Goal: Task Accomplishment & Management: Manage account settings

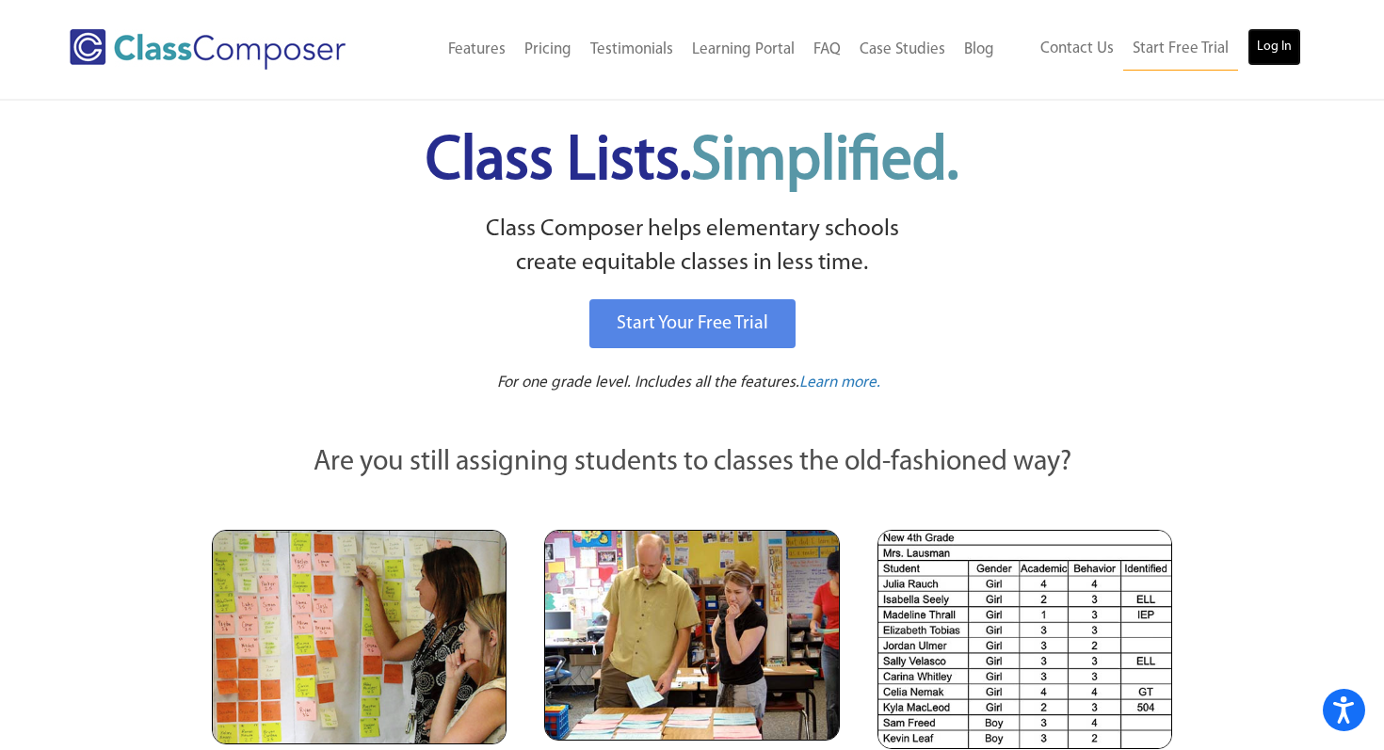
click at [1275, 46] on link "Log In" at bounding box center [1275, 47] width 54 height 38
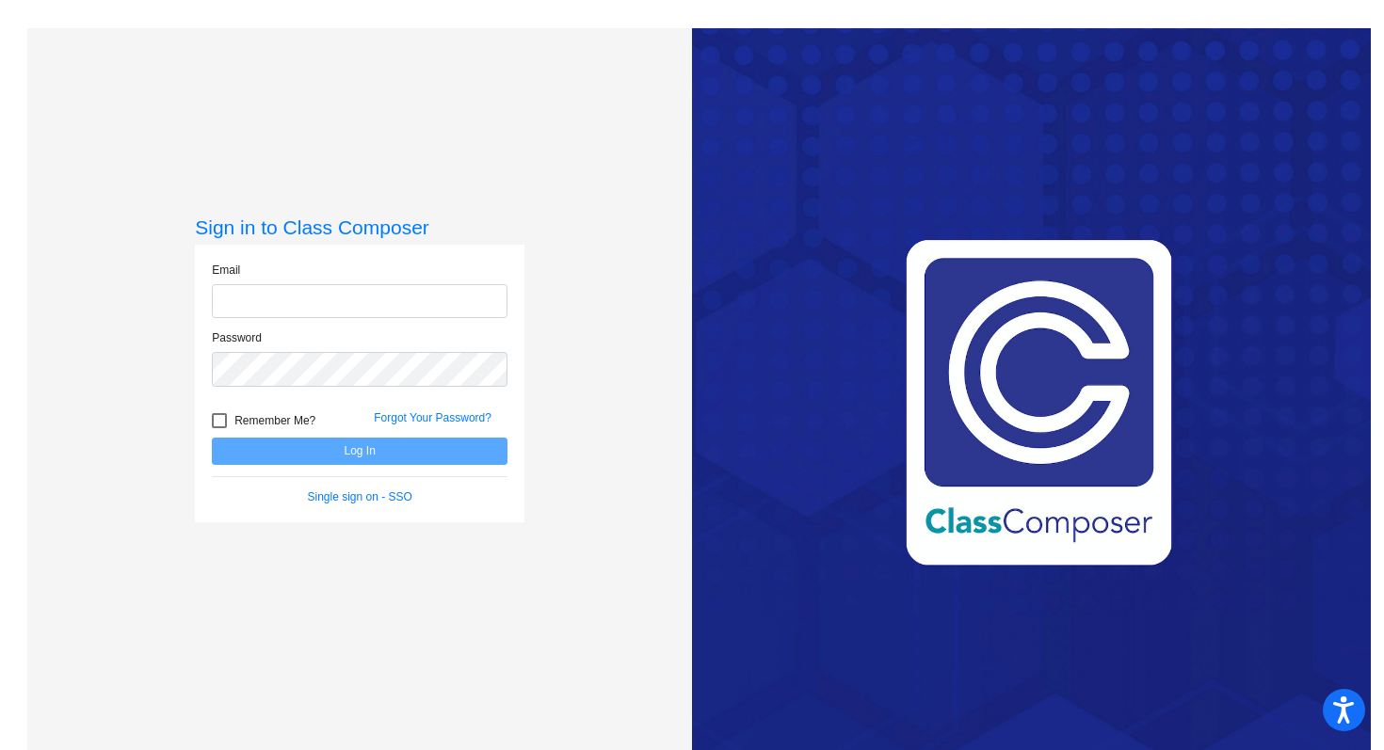
click at [302, 306] on input "email" at bounding box center [360, 301] width 296 height 35
click at [250, 303] on input "email" at bounding box center [360, 301] width 296 height 35
type input "[EMAIL_ADDRESS][DOMAIN_NAME]..us"
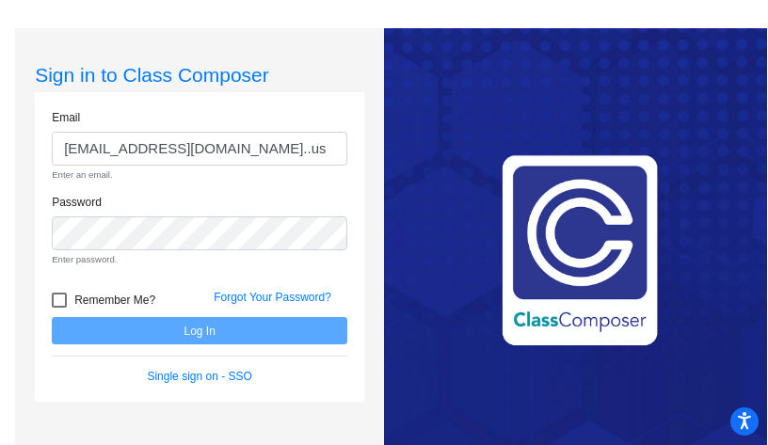
click at [55, 301] on div at bounding box center [59, 300] width 15 height 15
click at [58, 308] on input "Remember Me?" at bounding box center [58, 308] width 1 height 1
checkbox input "true"
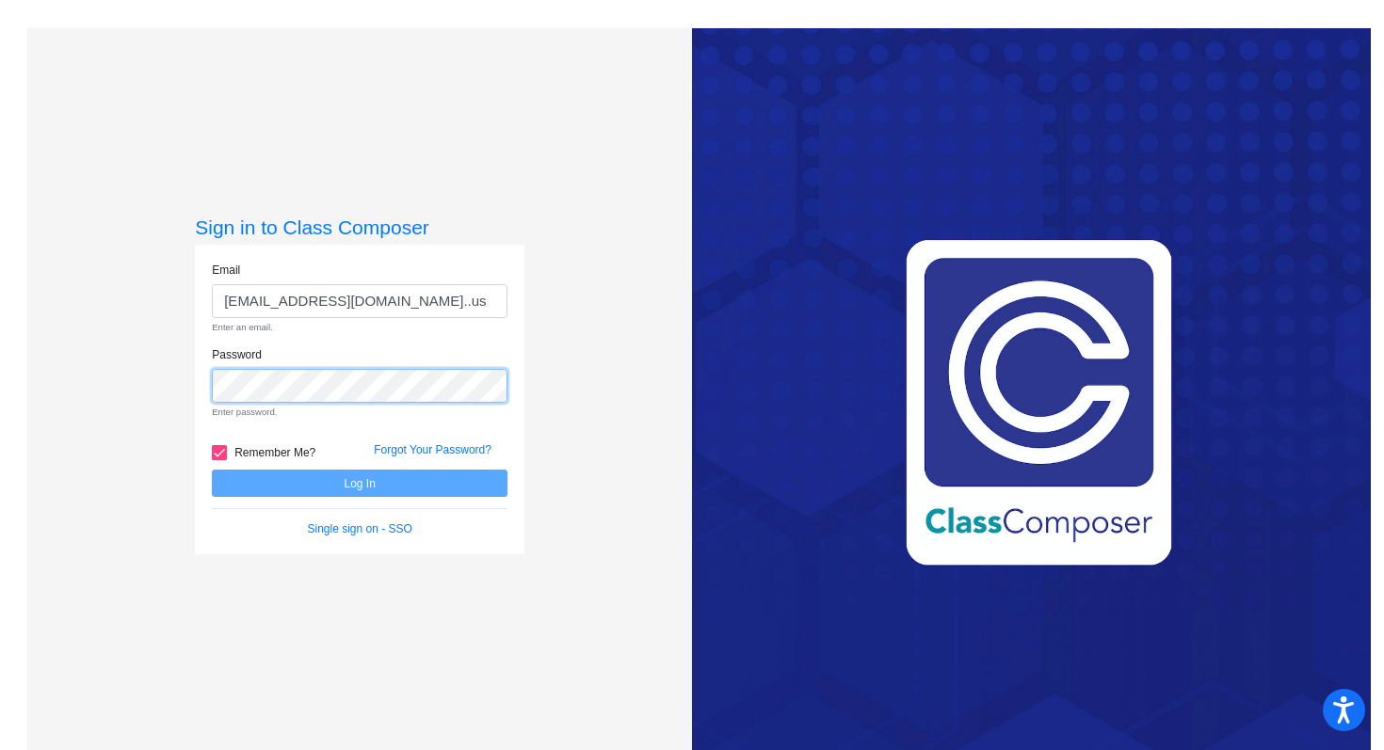
click at [198, 395] on div "Password Enter password." at bounding box center [360, 388] width 324 height 85
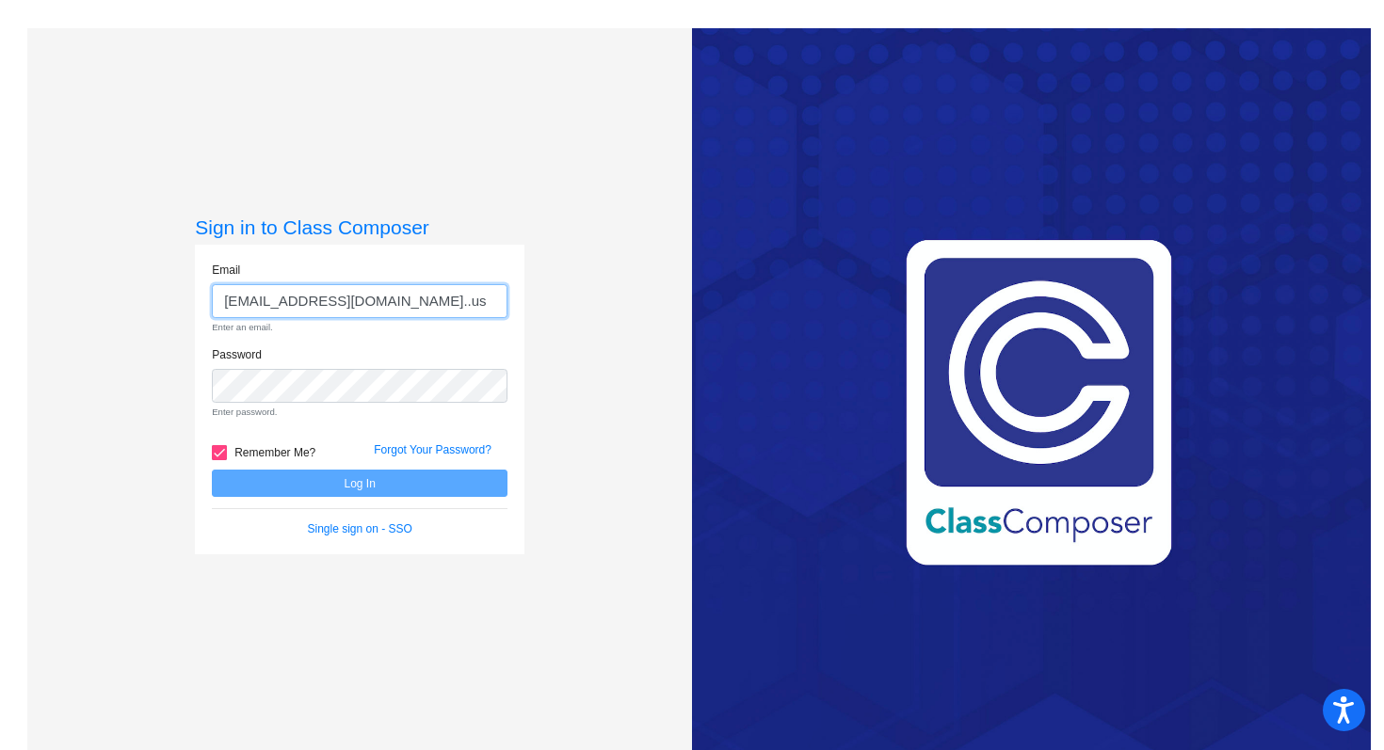
click at [380, 300] on input "[EMAIL_ADDRESS][DOMAIN_NAME]..us" at bounding box center [360, 301] width 296 height 35
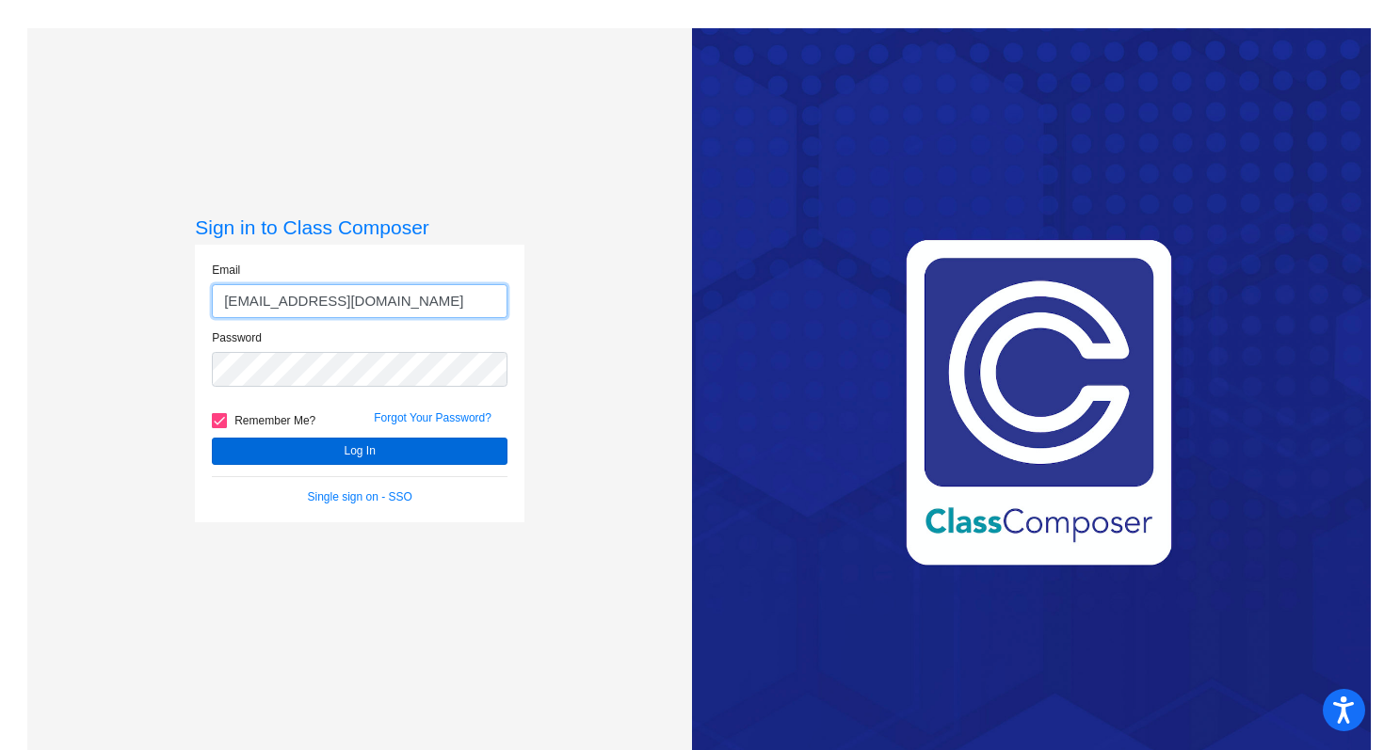
type input "[EMAIL_ADDRESS][DOMAIN_NAME]"
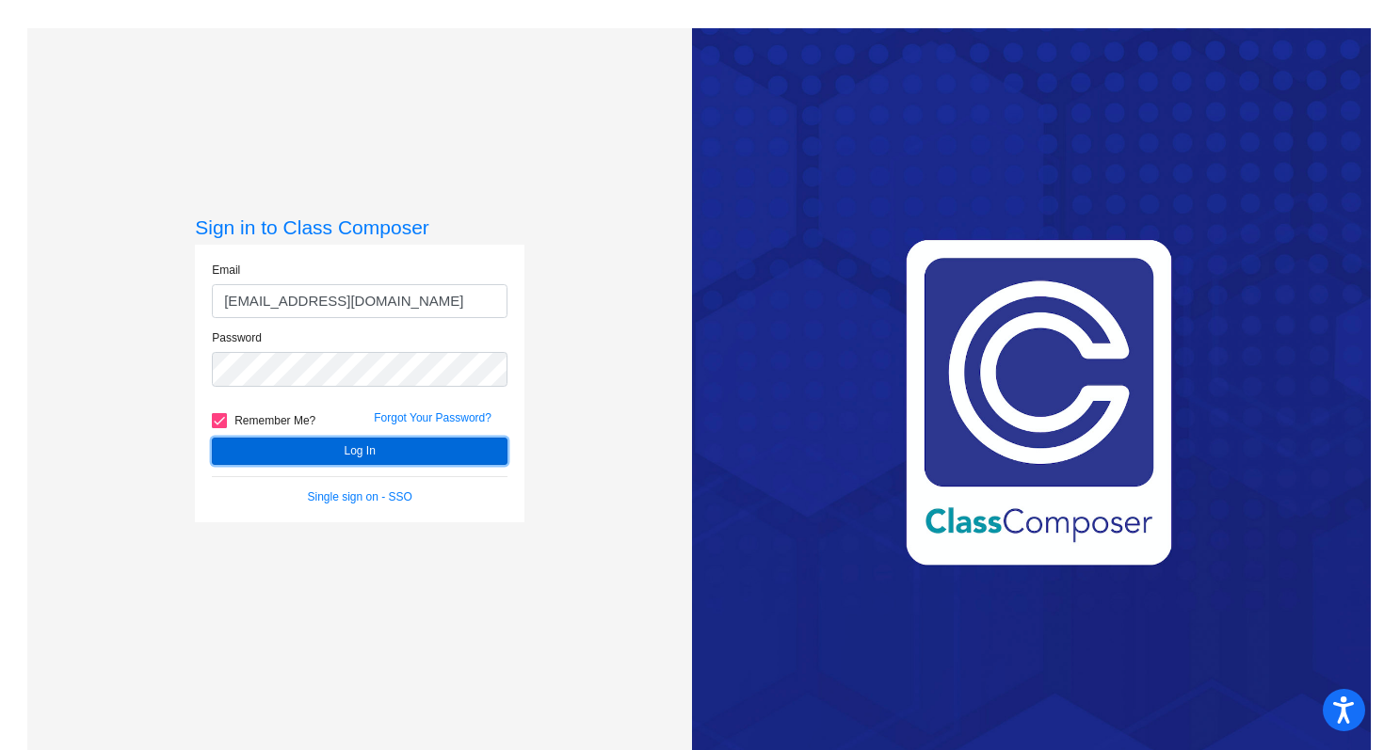
click at [330, 451] on button "Log In" at bounding box center [360, 451] width 296 height 27
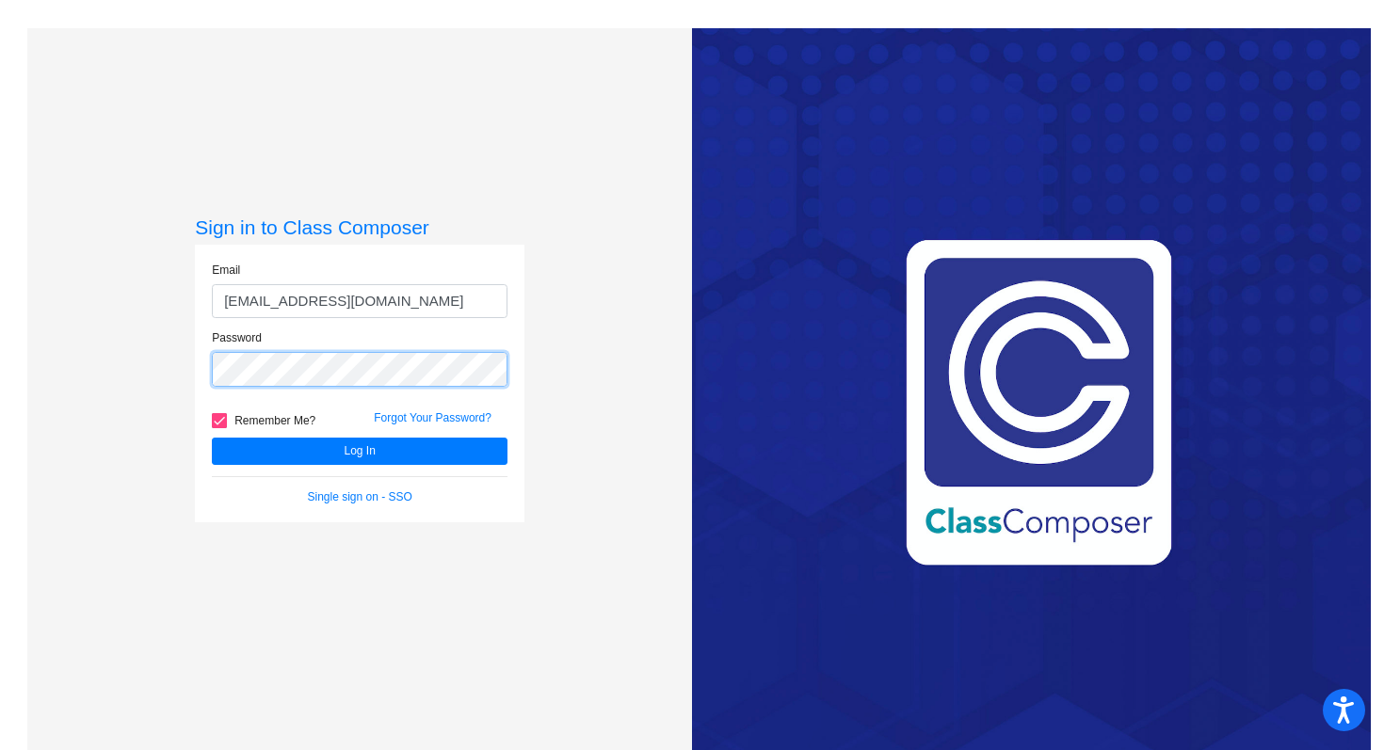
click at [198, 367] on div "Password" at bounding box center [360, 364] width 324 height 69
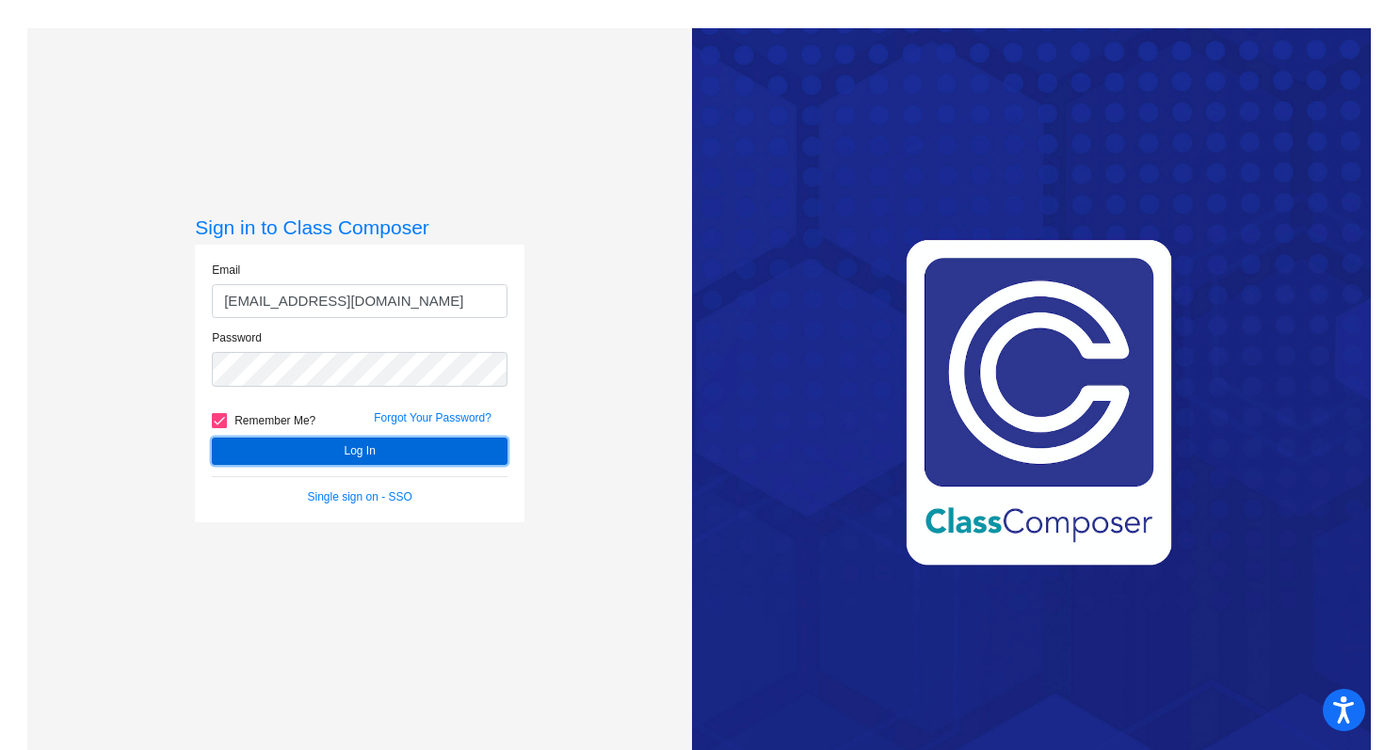
click at [365, 456] on button "Log In" at bounding box center [360, 451] width 296 height 27
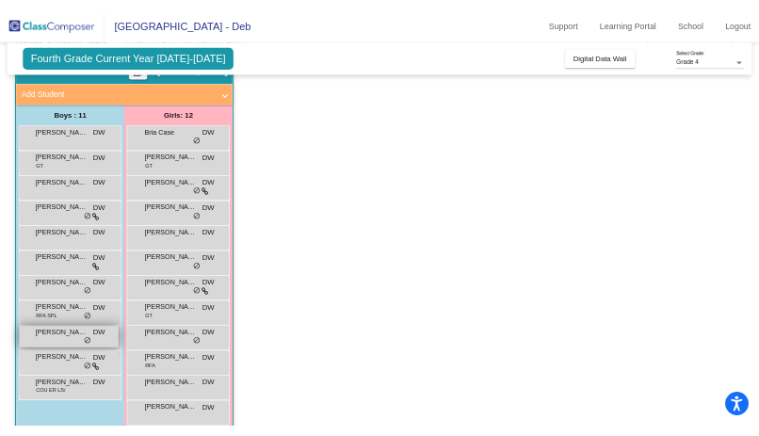
scroll to position [123, 0]
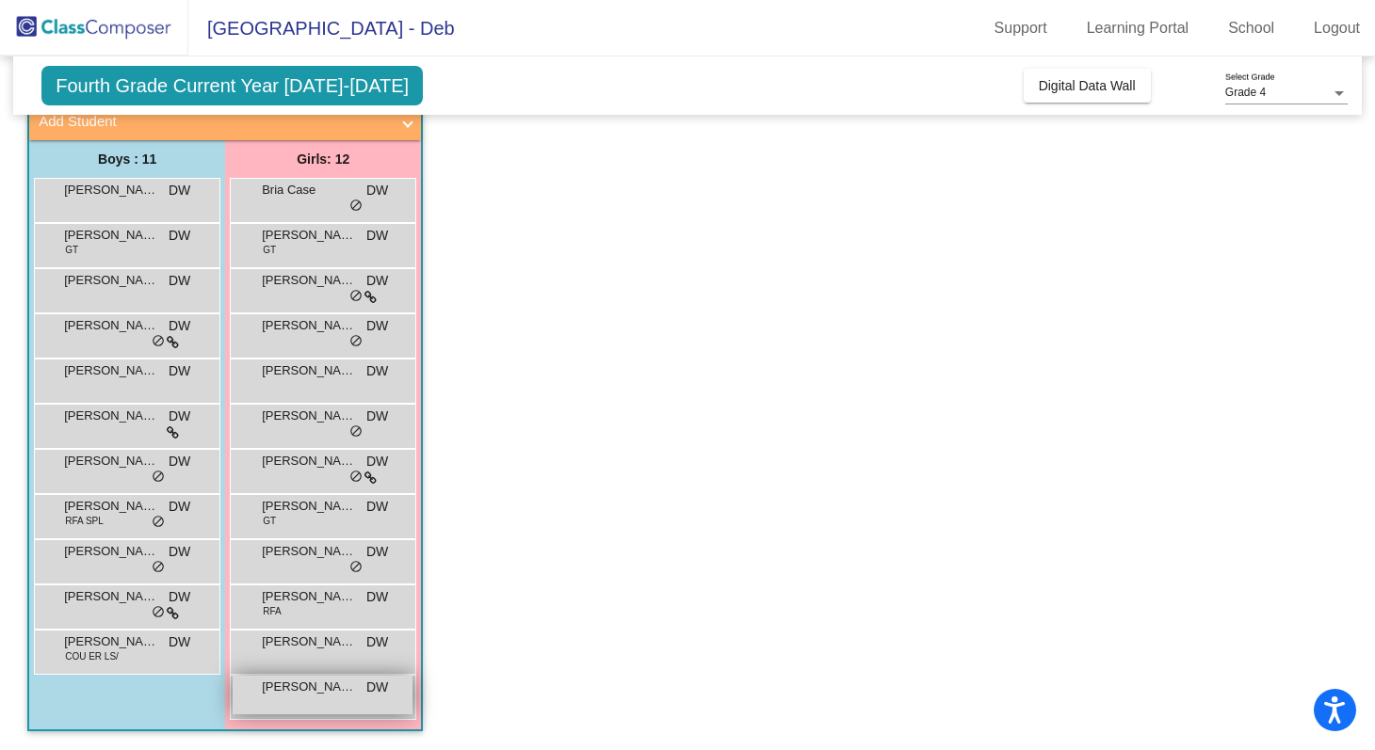
click at [282, 710] on div "[PERSON_NAME] DW lock do_not_disturb_alt" at bounding box center [323, 695] width 180 height 39
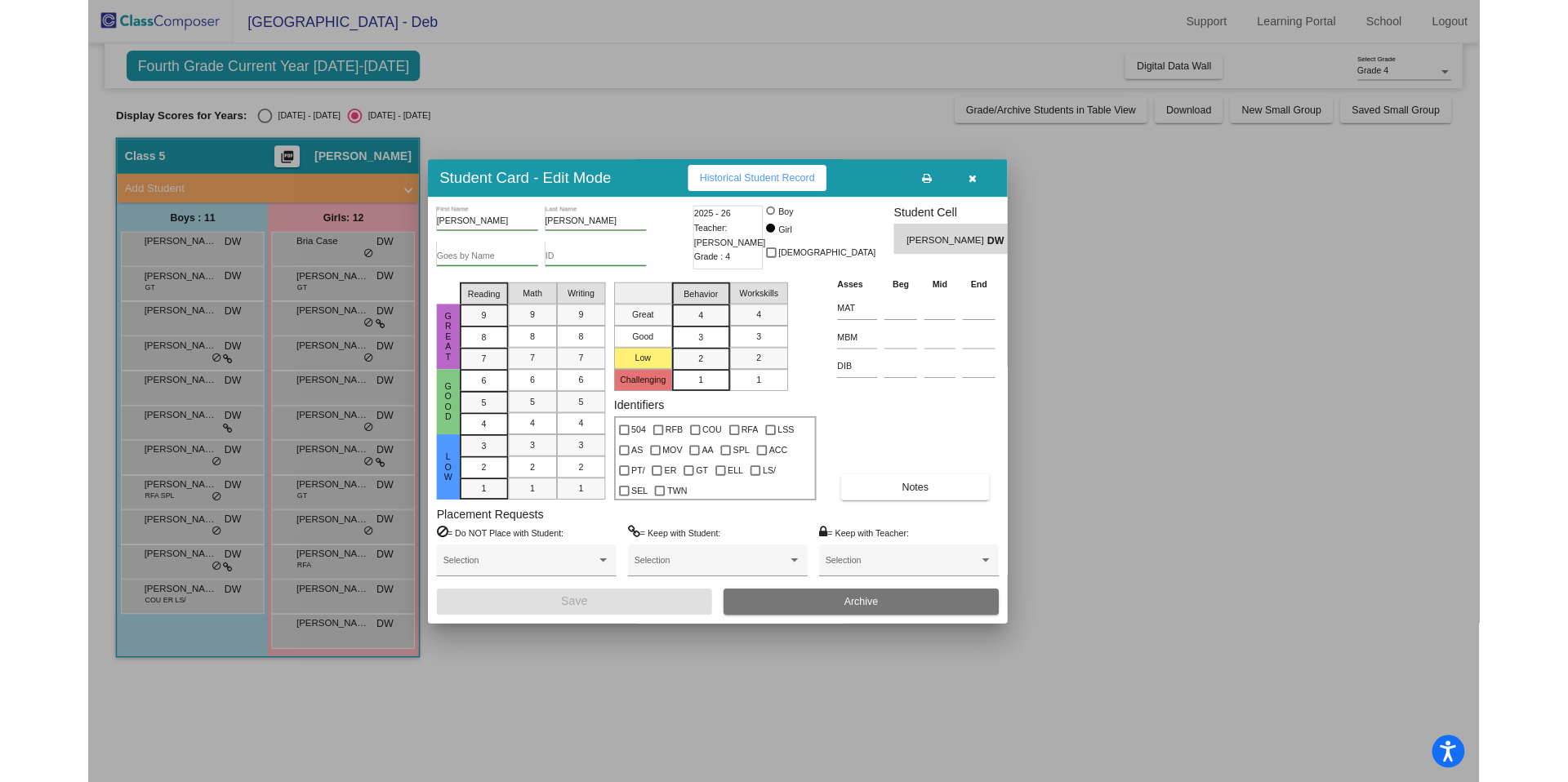
scroll to position [0, 0]
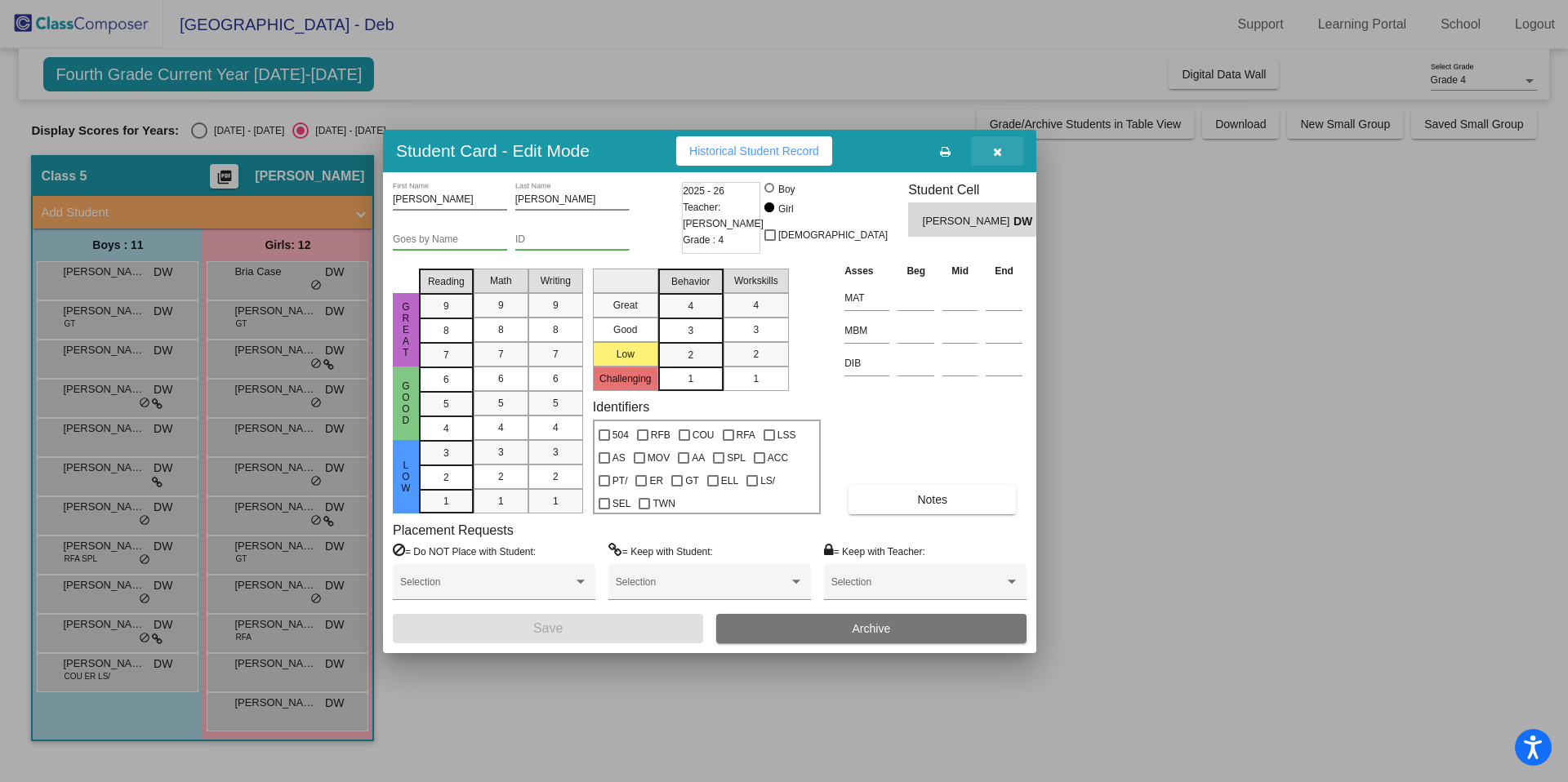
click at [995, 153] on icon "button" at bounding box center [997, 152] width 9 height 11
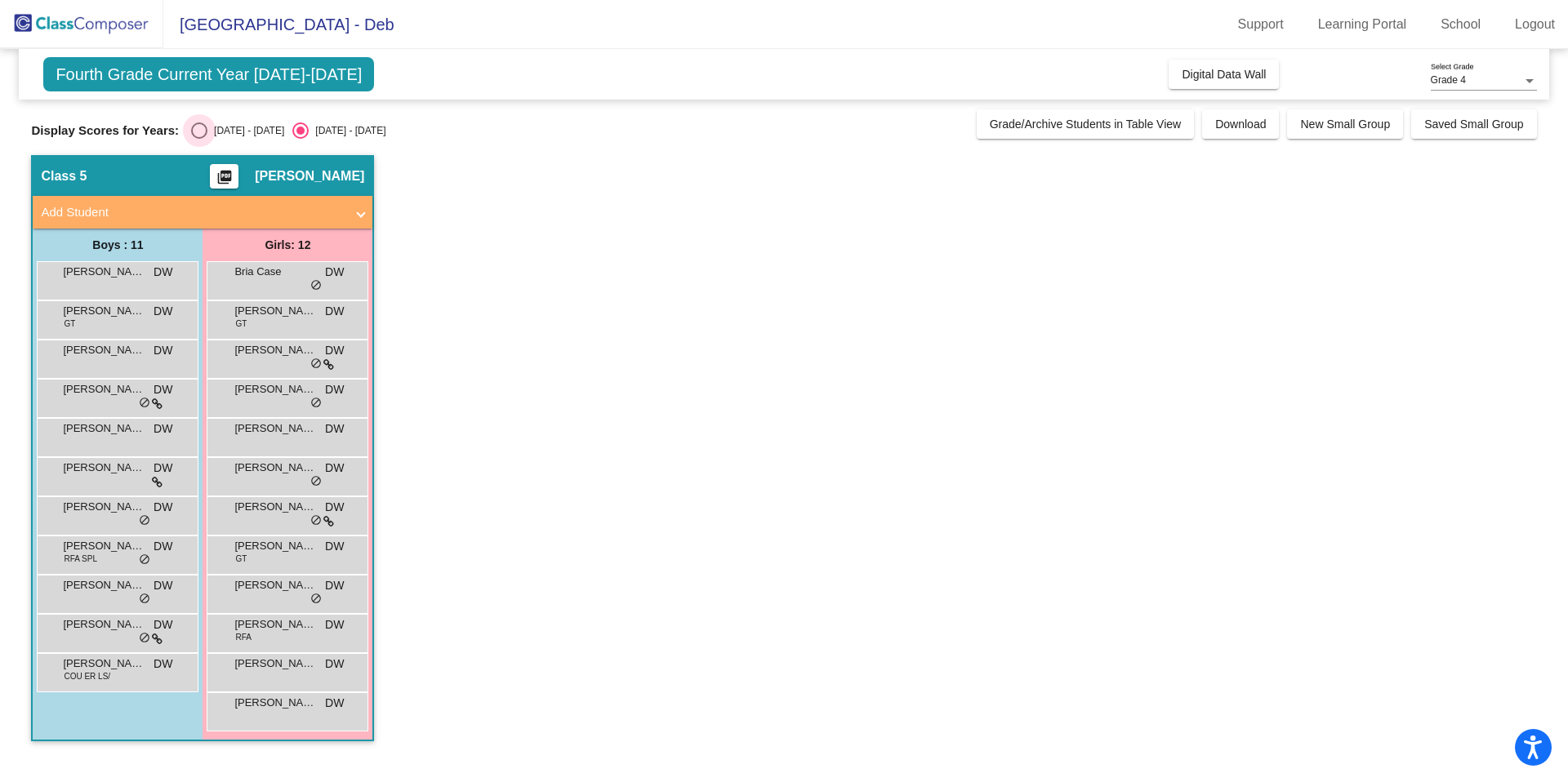
click at [197, 127] on div "Select an option" at bounding box center [199, 130] width 16 height 16
click at [199, 139] on input "[DATE] - [DATE]" at bounding box center [199, 139] width 1 height 1
radio input "true"
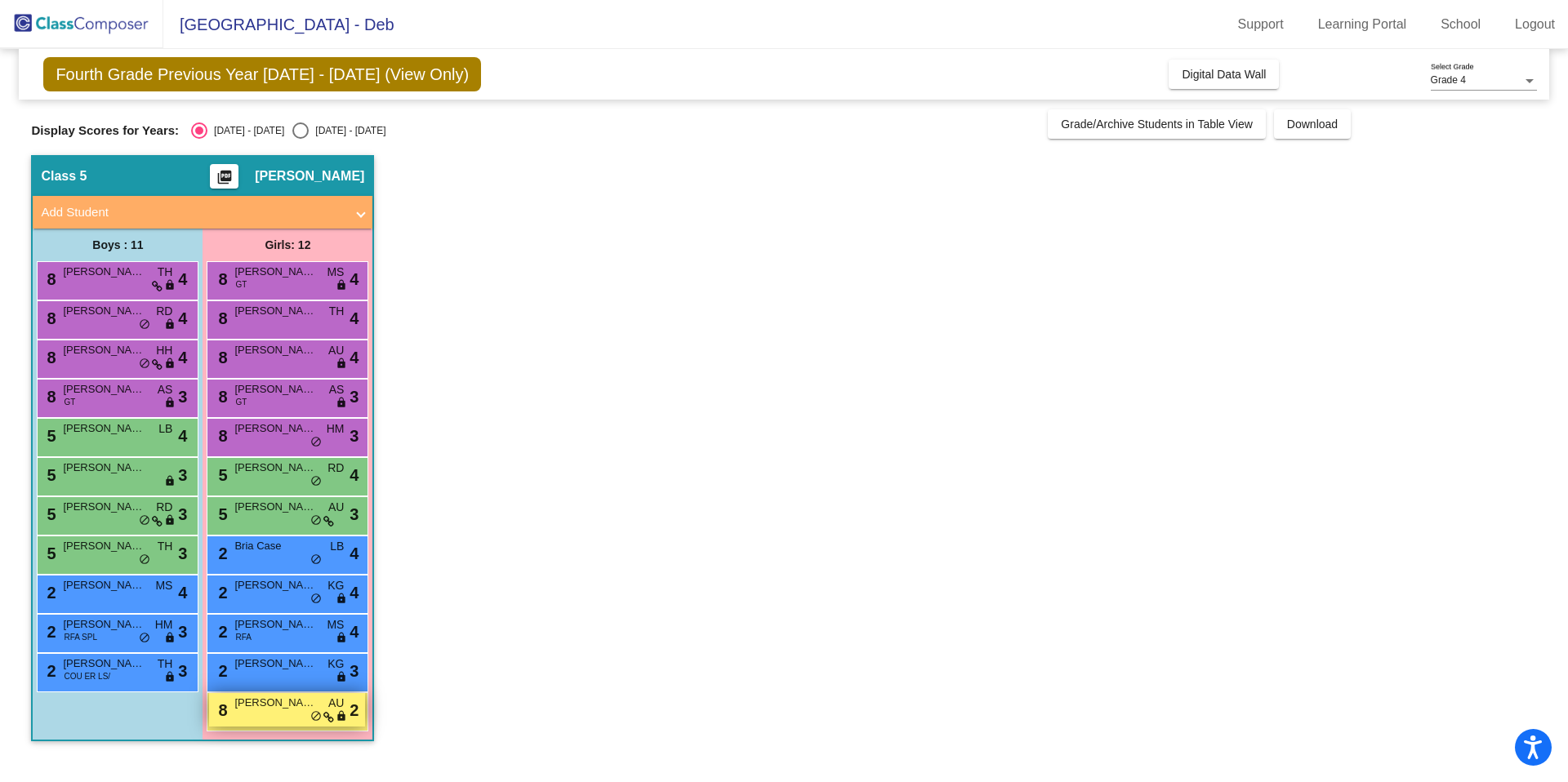
click at [265, 649] on span "[PERSON_NAME]" at bounding box center [275, 702] width 82 height 16
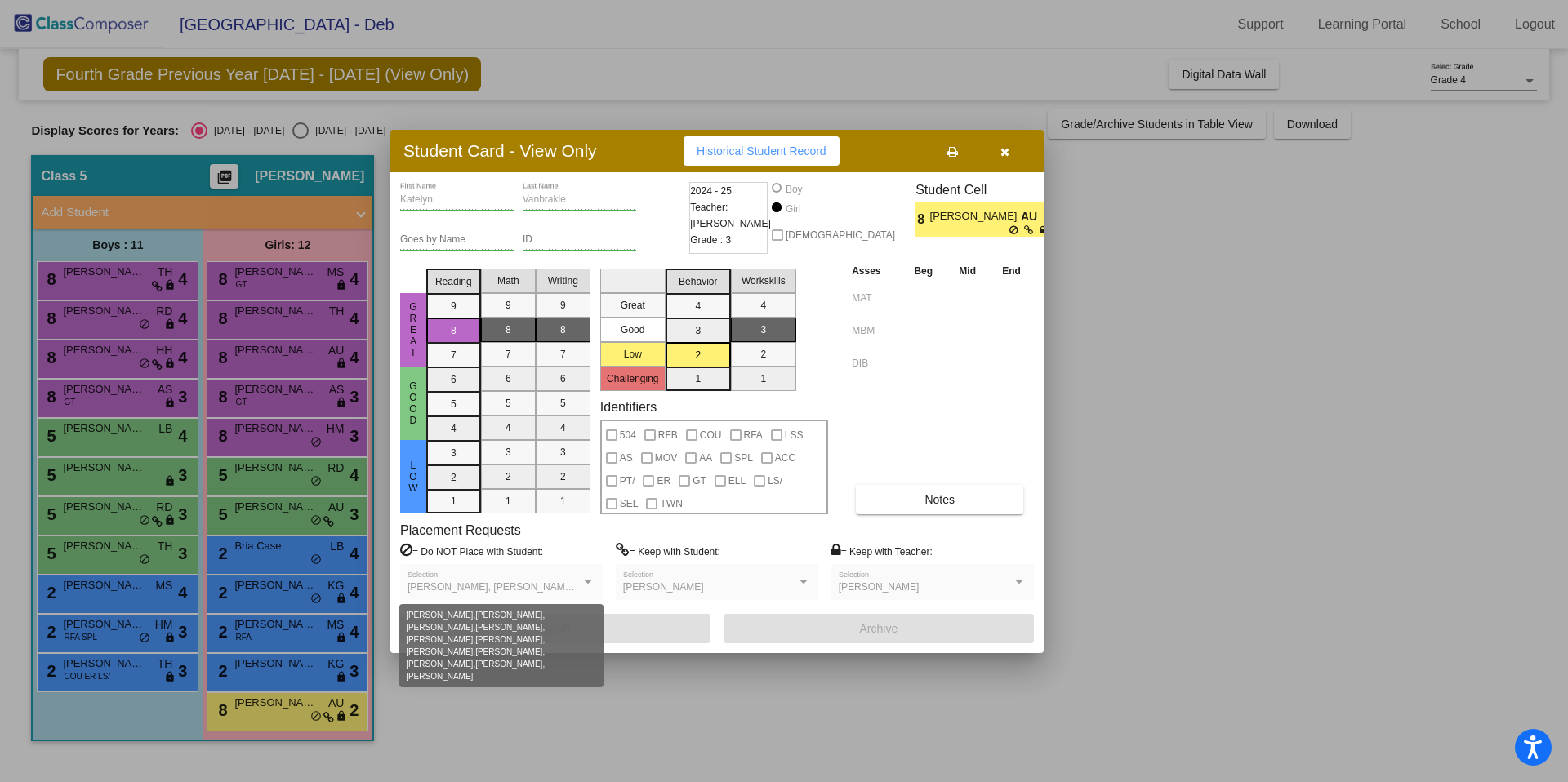
click at [591, 587] on div at bounding box center [587, 582] width 15 height 11
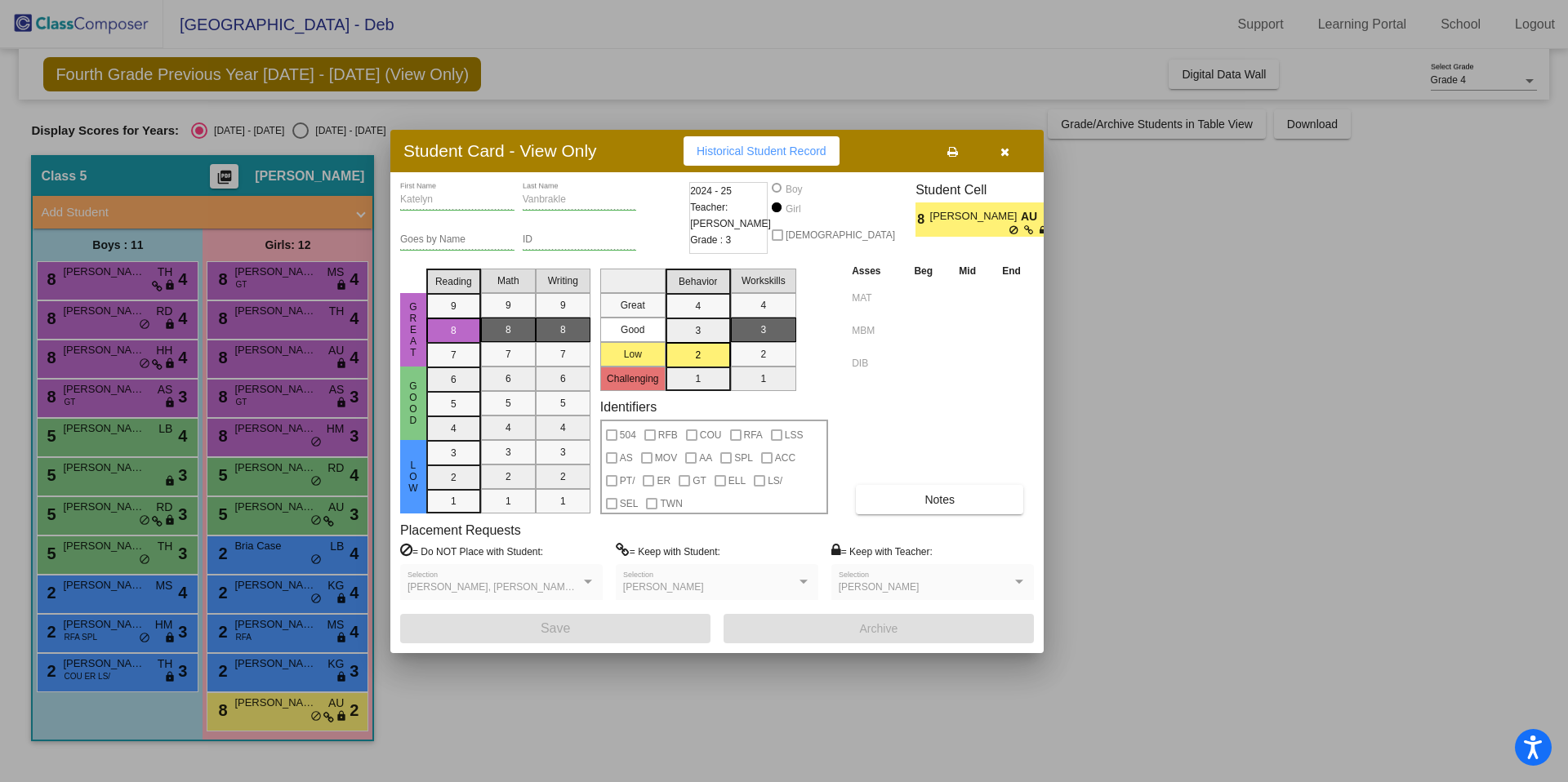
click at [585, 579] on div at bounding box center [587, 581] width 8 height 4
click at [1003, 152] on icon "button" at bounding box center [1004, 152] width 9 height 11
